Goal: Check status: Check status

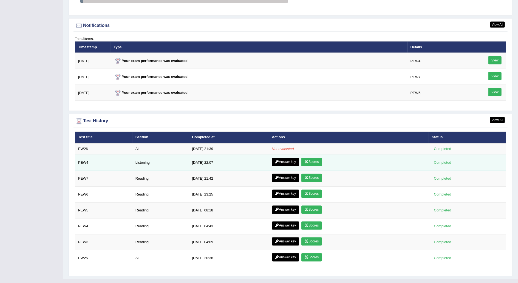
scroll to position [653, 0]
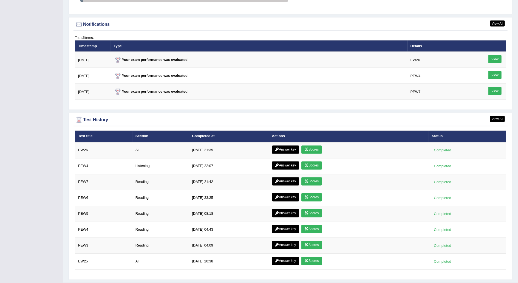
scroll to position [662, 0]
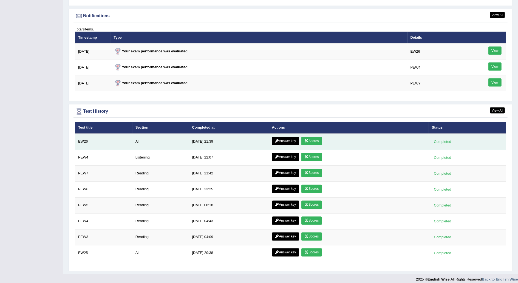
click at [315, 139] on link "Scores" at bounding box center [311, 141] width 20 height 8
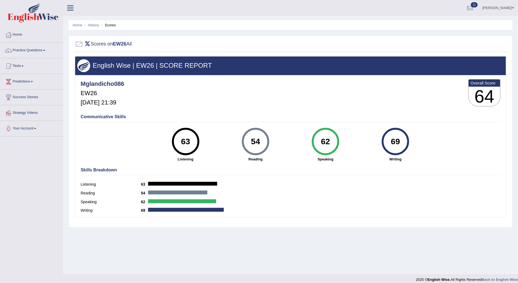
scroll to position [5, 0]
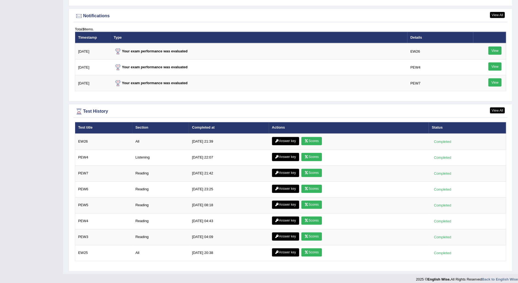
scroll to position [662, 0]
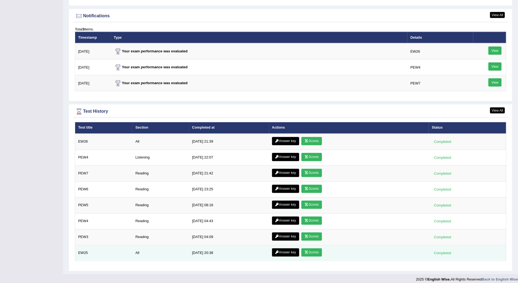
click at [313, 248] on link "Scores" at bounding box center [311, 252] width 20 height 8
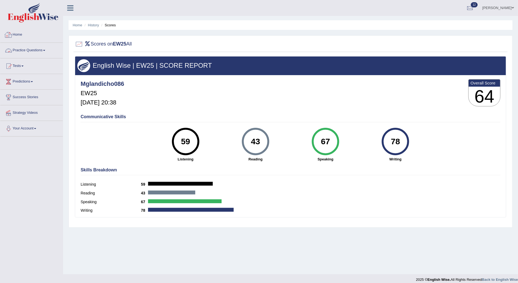
click at [20, 33] on link "Home" at bounding box center [31, 34] width 62 height 14
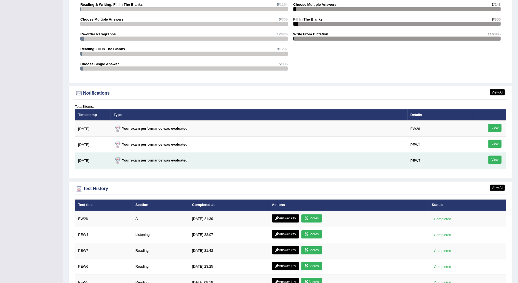
scroll to position [662, 0]
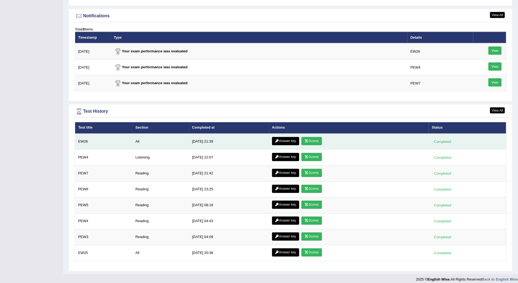
click at [318, 137] on link "Scores" at bounding box center [311, 141] width 20 height 8
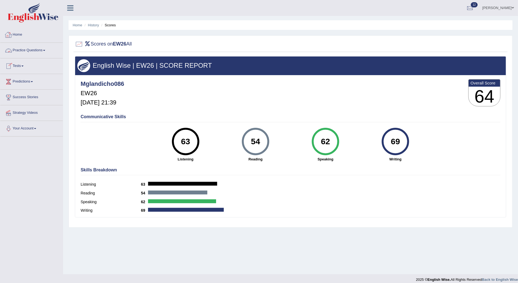
click at [25, 34] on link "Home" at bounding box center [31, 34] width 62 height 14
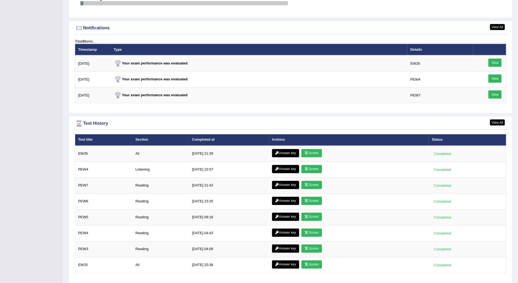
scroll to position [662, 0]
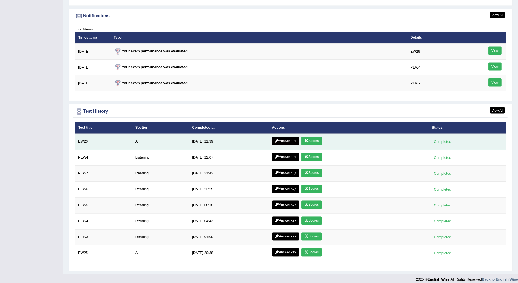
click at [287, 137] on link "Answer key" at bounding box center [285, 141] width 27 height 8
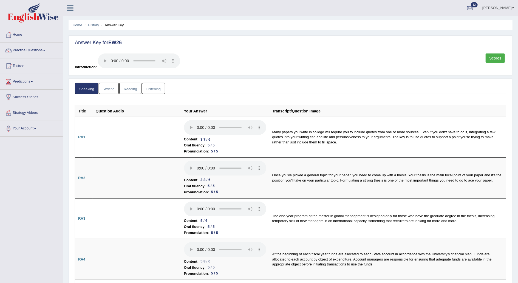
click at [494, 60] on link "Scores" at bounding box center [494, 57] width 19 height 9
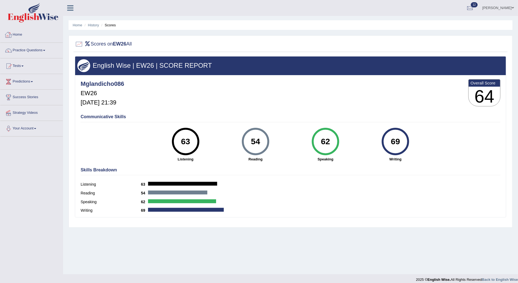
scroll to position [5, 0]
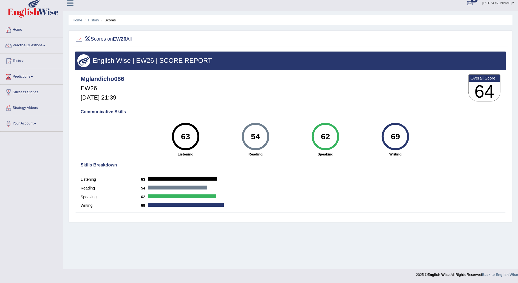
click at [24, 28] on link "Home" at bounding box center [31, 29] width 62 height 14
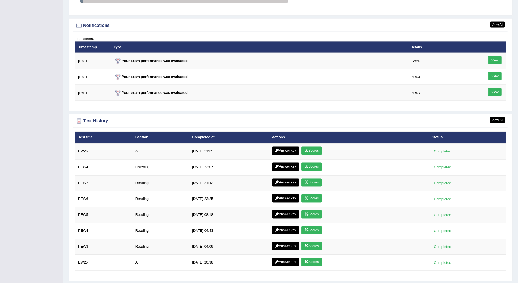
scroll to position [653, 0]
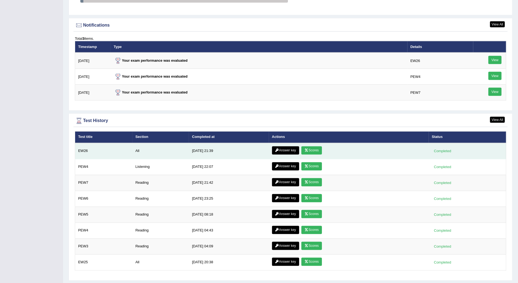
click at [290, 146] on link "Answer key" at bounding box center [285, 150] width 27 height 8
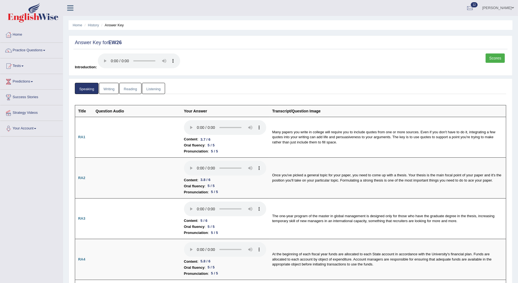
click at [108, 87] on link "Writing" at bounding box center [109, 88] width 20 height 11
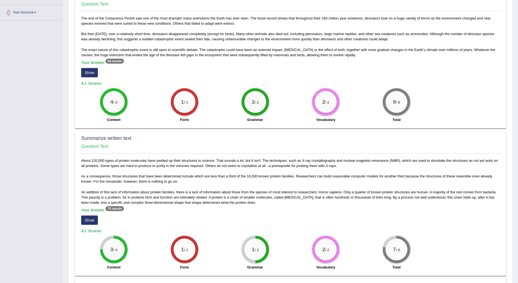
scroll to position [115, 0]
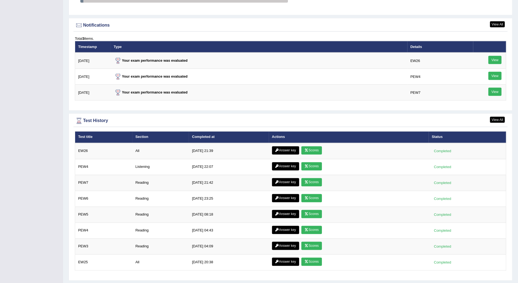
scroll to position [653, 0]
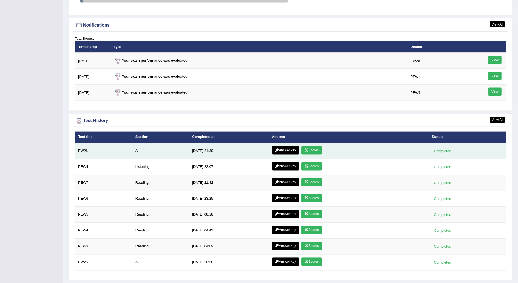
click at [135, 148] on td "All" at bounding box center [160, 151] width 57 height 16
click at [283, 147] on link "Answer key" at bounding box center [285, 150] width 27 height 8
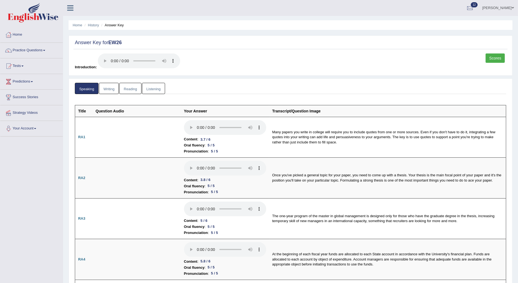
click at [128, 89] on link "Reading" at bounding box center [130, 88] width 22 height 11
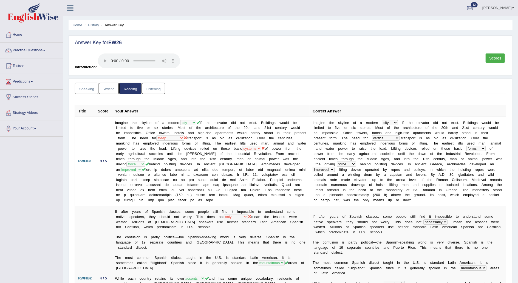
click at [153, 89] on link "Listening" at bounding box center [153, 88] width 23 height 11
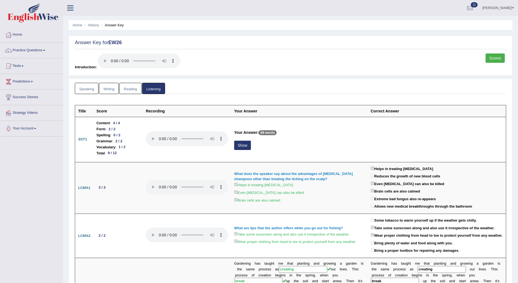
click at [496, 57] on link "Scores" at bounding box center [494, 57] width 19 height 9
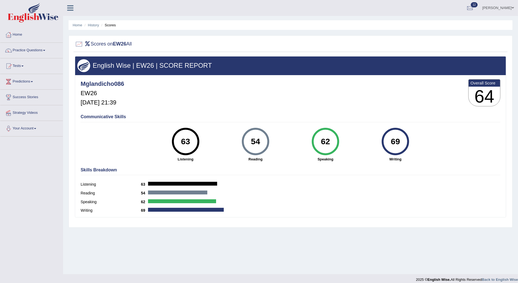
click at [22, 35] on link "Home" at bounding box center [31, 34] width 62 height 14
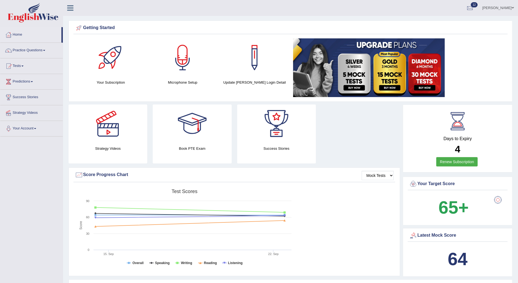
click at [22, 35] on link "Home" at bounding box center [30, 34] width 61 height 14
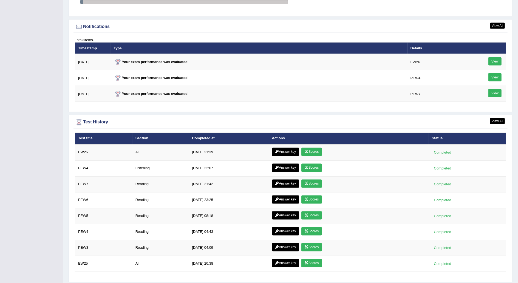
scroll to position [652, 0]
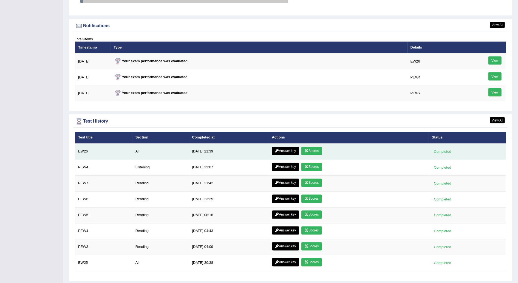
click at [285, 147] on link "Answer key" at bounding box center [285, 151] width 27 height 8
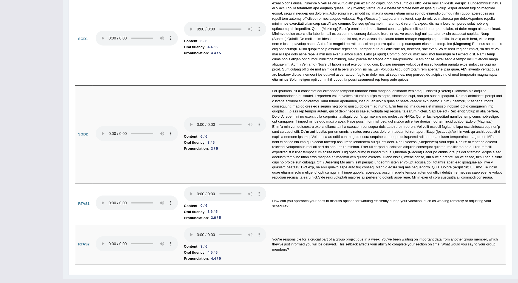
scroll to position [1521, 0]
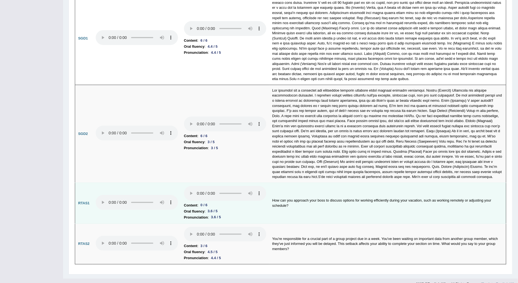
click at [243, 214] on li "Pronunciation : 3.6 / 5" at bounding box center [225, 217] width 82 height 6
click at [258, 216] on td "Content : 0 / 6 Oral fluency : 3.6 / 5 Pronunciation : 3.6 / 5" at bounding box center [225, 203] width 88 height 41
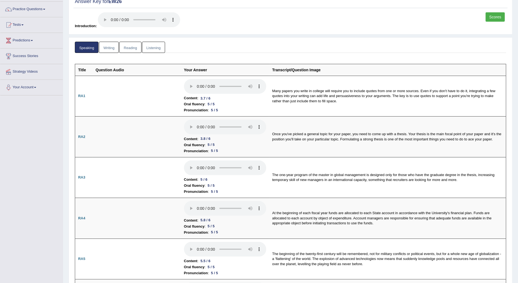
scroll to position [34, 0]
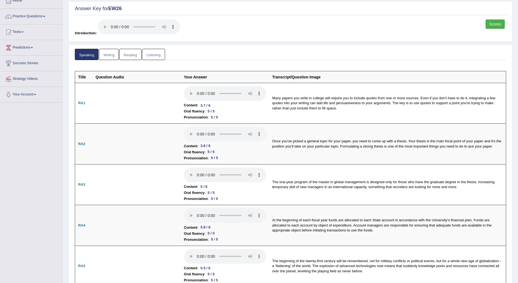
click at [112, 54] on link "Writing" at bounding box center [109, 54] width 20 height 11
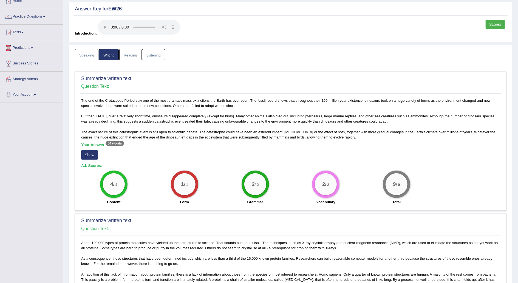
scroll to position [33, 0]
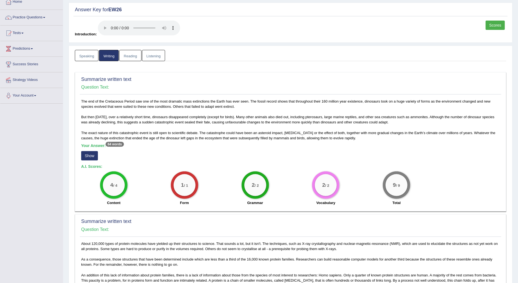
click at [133, 59] on link "Reading" at bounding box center [130, 55] width 22 height 11
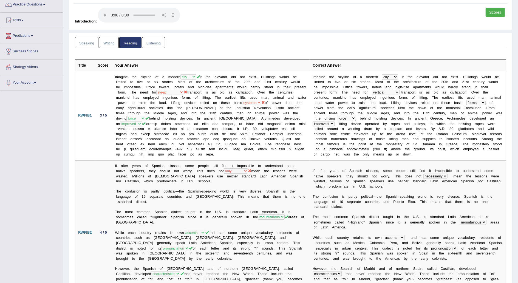
scroll to position [0, 0]
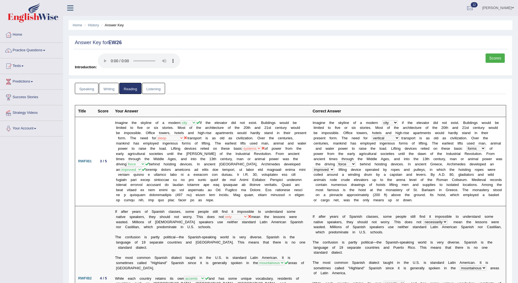
click at [148, 88] on link "Listening" at bounding box center [153, 88] width 23 height 11
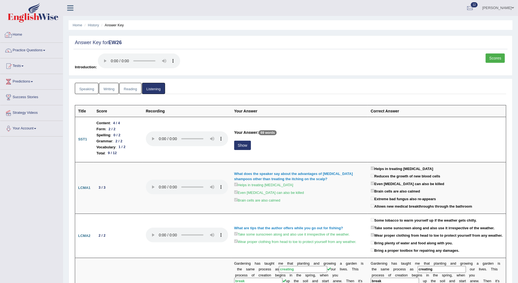
click at [21, 34] on link "Home" at bounding box center [31, 34] width 62 height 14
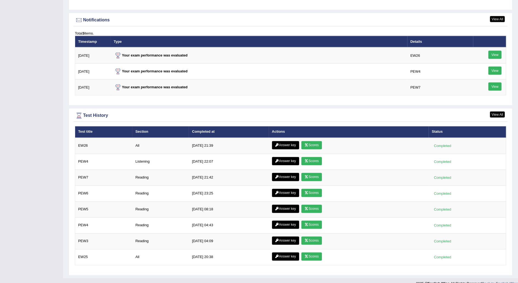
scroll to position [659, 0]
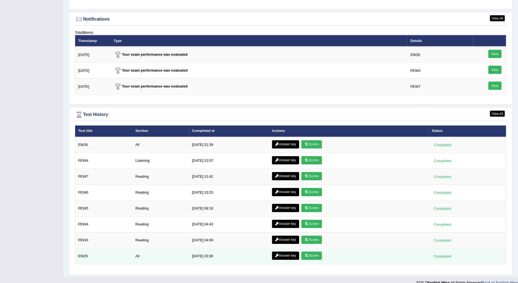
click at [279, 252] on link "Answer key" at bounding box center [285, 256] width 27 height 8
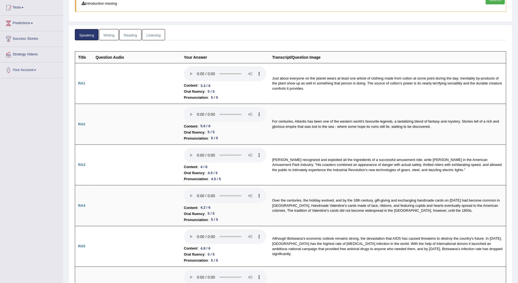
scroll to position [59, 0]
click at [111, 33] on link "Writing" at bounding box center [109, 33] width 20 height 11
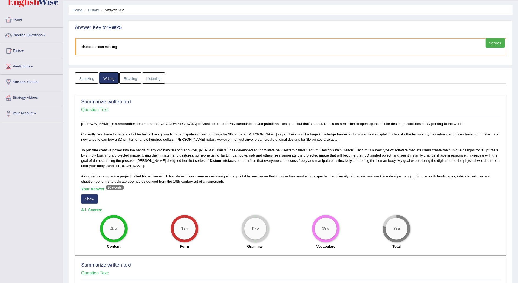
scroll to position [0, 0]
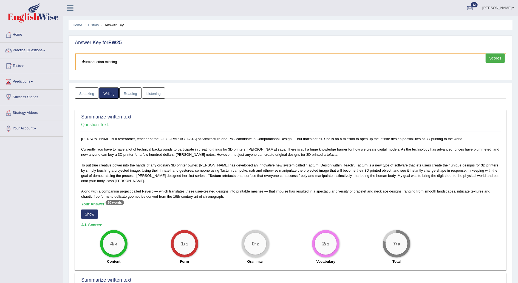
click at [133, 92] on link "Reading" at bounding box center [130, 92] width 22 height 11
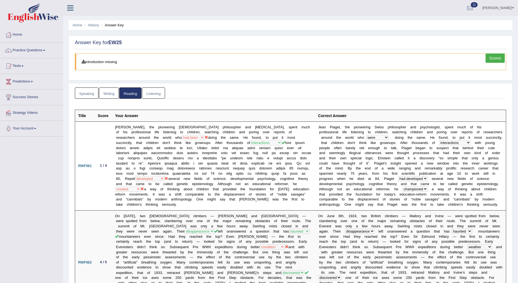
click at [157, 94] on link "Listening" at bounding box center [153, 92] width 23 height 11
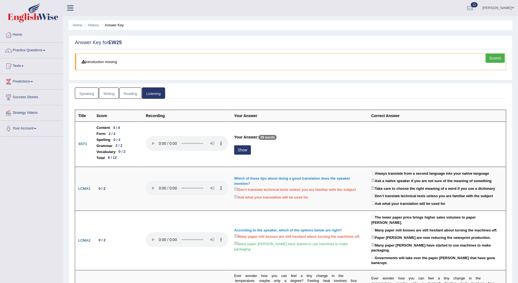
click at [496, 59] on link "Scores" at bounding box center [494, 57] width 19 height 9
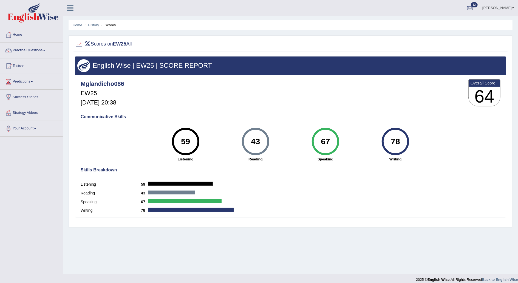
click at [269, 193] on div "Reading 43" at bounding box center [290, 193] width 419 height 9
